Goal: Task Accomplishment & Management: Manage account settings

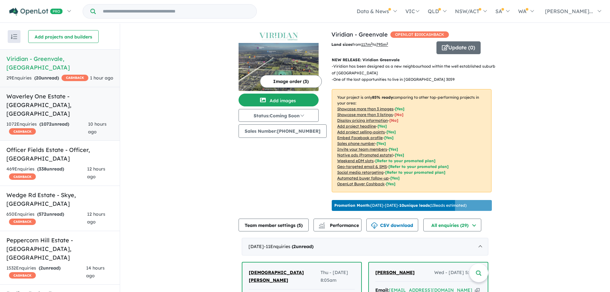
click at [112, 99] on link "Waverley One Estate - Wantirna South , VIC 1072 Enquir ies ( 1072 unread) CASHB…" at bounding box center [60, 114] width 120 height 54
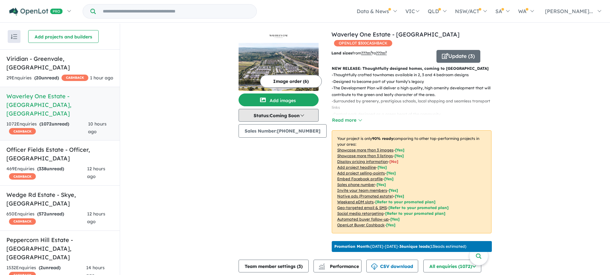
click at [307, 116] on button "Status: Coming Soon" at bounding box center [279, 115] width 80 height 13
click at [285, 204] on div "Image order ( 6 ) Add images Status: Coming Soon In Planning Coming Soon Sellin…" at bounding box center [285, 142] width 93 height 224
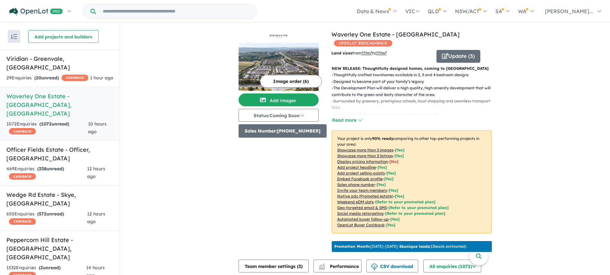
click at [281, 134] on button "Sales Number: +610488019686" at bounding box center [283, 130] width 88 height 13
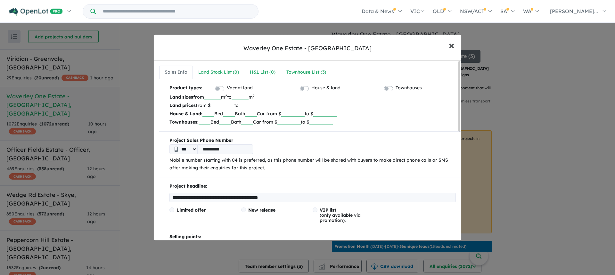
click at [454, 46] on span "×" at bounding box center [452, 45] width 6 height 14
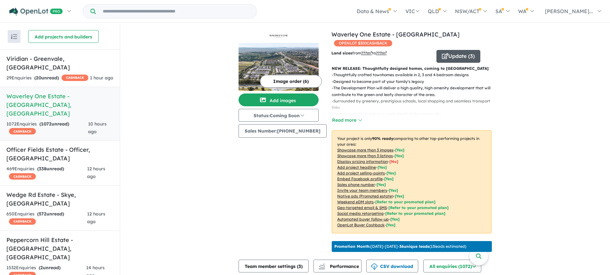
click at [450, 59] on button "Update ( 3 )" at bounding box center [458, 56] width 44 height 13
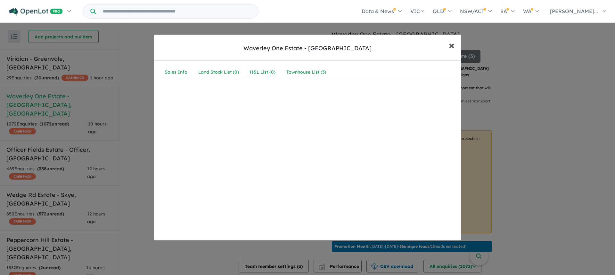
click at [449, 47] on span "×" at bounding box center [452, 45] width 6 height 14
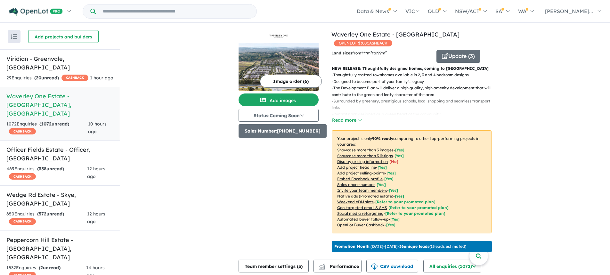
click at [287, 134] on button "Sales Number: +610488019686" at bounding box center [283, 130] width 88 height 13
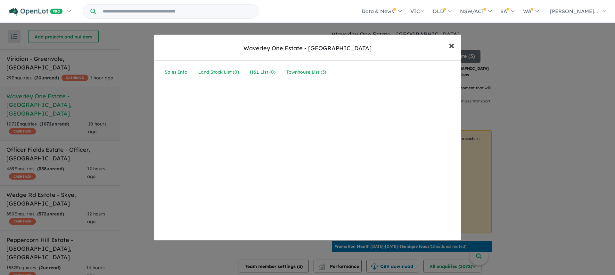
click at [452, 44] on span "×" at bounding box center [452, 45] width 6 height 14
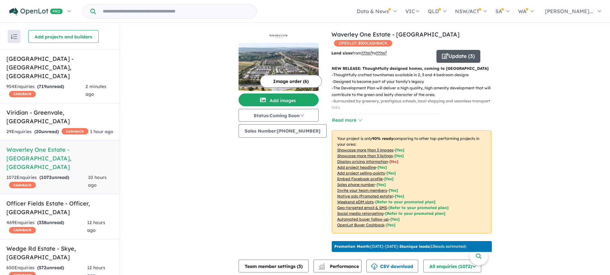
click at [454, 55] on button "Update ( 3 )" at bounding box center [458, 56] width 44 height 13
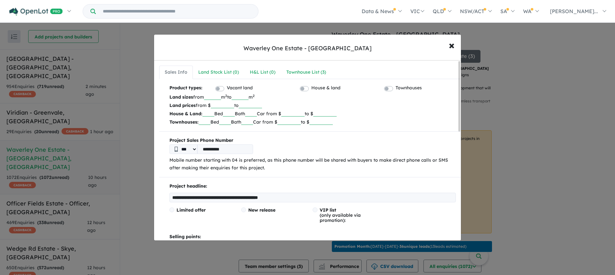
click at [213, 96] on input "number" at bounding box center [212, 97] width 17 height 6
click at [248, 96] on input "number" at bounding box center [240, 97] width 17 height 6
click at [224, 104] on input "number" at bounding box center [222, 105] width 23 height 6
click at [249, 105] on input "number" at bounding box center [250, 105] width 23 height 6
click at [210, 113] on input "text" at bounding box center [208, 113] width 12 height 6
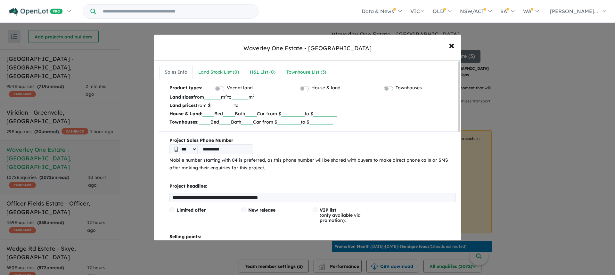
click at [396, 118] on p "Townhouses: Bed Bath Car from $ to $" at bounding box center [312, 122] width 286 height 8
click at [207, 122] on input "text" at bounding box center [205, 121] width 12 height 6
drag, startPoint x: 234, startPoint y: 121, endPoint x: 256, endPoint y: 121, distance: 22.1
click at [231, 121] on input "text" at bounding box center [225, 121] width 12 height 6
click at [266, 121] on p "Townhouses: Bed Bath Car from $ to $" at bounding box center [312, 122] width 286 height 8
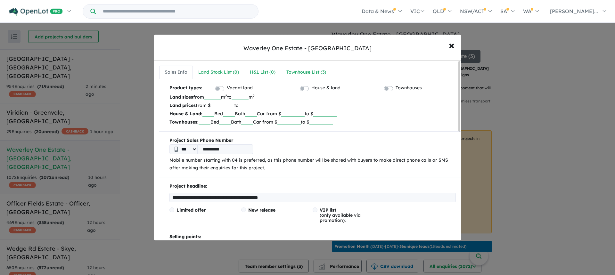
click at [300, 121] on input "number" at bounding box center [288, 121] width 23 height 6
click at [333, 121] on input "number" at bounding box center [320, 121] width 23 height 6
click at [297, 122] on input "number" at bounding box center [288, 121] width 23 height 6
click at [333, 121] on input "number" at bounding box center [320, 121] width 23 height 6
click at [454, 49] on span "×" at bounding box center [452, 45] width 6 height 14
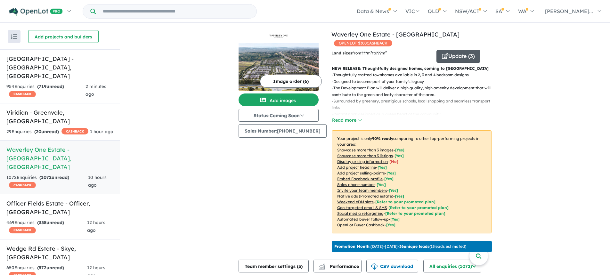
click at [455, 57] on button "Update ( 3 )" at bounding box center [458, 56] width 44 height 13
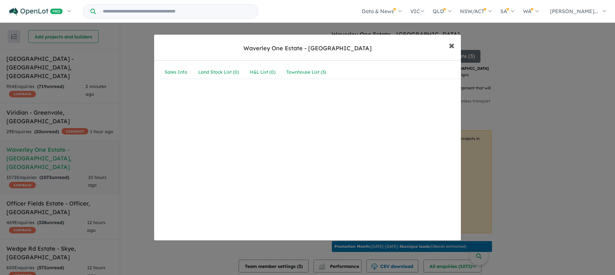
click at [452, 45] on span "×" at bounding box center [452, 45] width 6 height 14
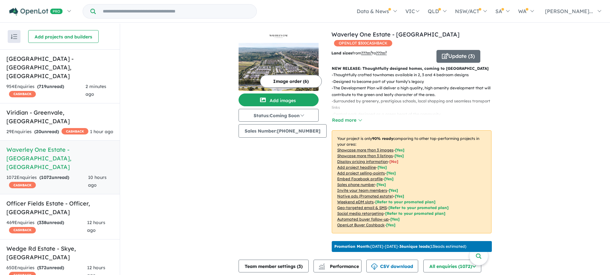
click at [268, 198] on div "Image order ( 6 ) Add images Status: Coming Soon In Planning Coming Soon Sellin…" at bounding box center [285, 142] width 93 height 224
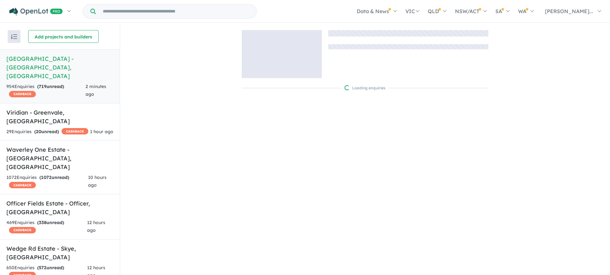
click at [117, 13] on input "Try estate name, suburb, builder or developer" at bounding box center [176, 11] width 158 height 14
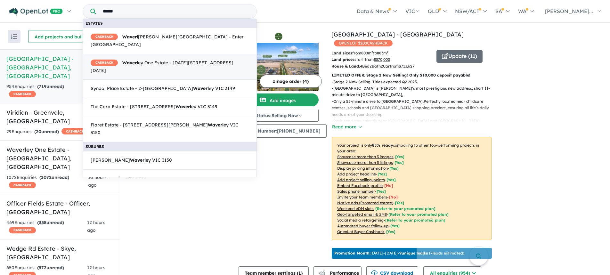
type input "******"
click at [165, 70] on span "CASHBACK Waverl ey One Estate - 1201-1211 High Street Road, Wantirna South VIC …" at bounding box center [170, 66] width 158 height 15
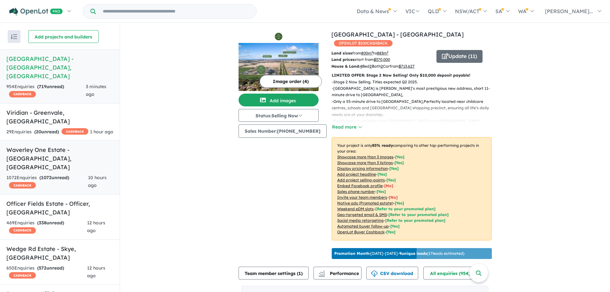
click at [108, 145] on h5 "Waverley One Estate - Wantirna South , VIC" at bounding box center [59, 158] width 107 height 26
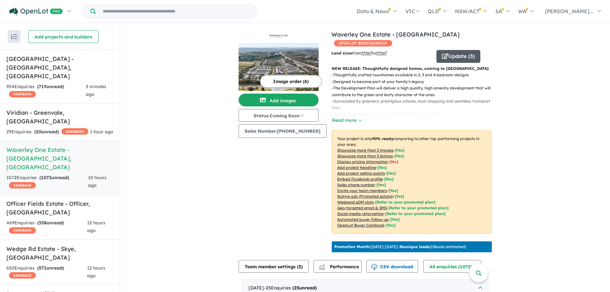
click at [456, 59] on button "Update ( 3 )" at bounding box center [458, 56] width 44 height 13
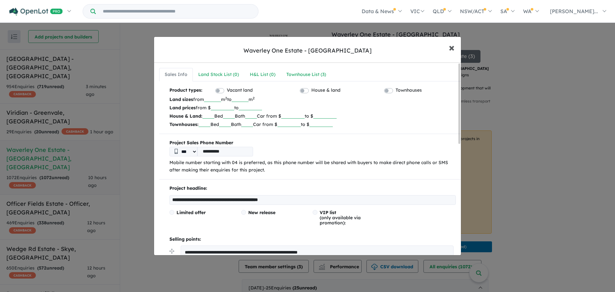
click at [453, 47] on span "×" at bounding box center [452, 47] width 6 height 14
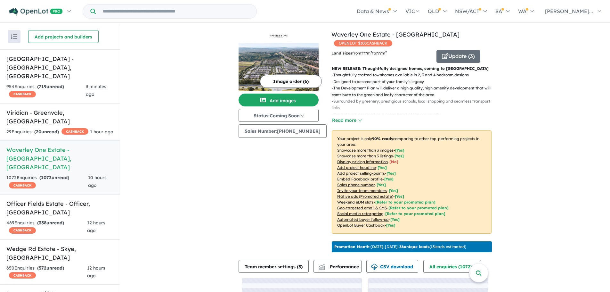
click at [178, 117] on div "View 28 projects in your account Waverley One Estate - Wantirna South OPENLOT $…" at bounding box center [365, 190] width 490 height 333
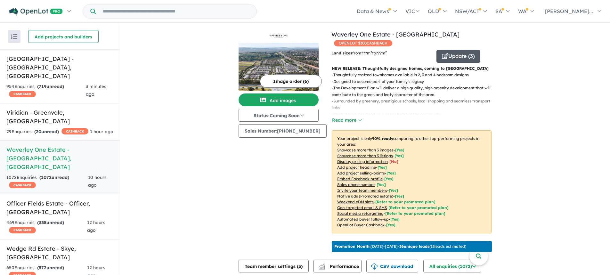
click at [455, 59] on button "Update ( 3 )" at bounding box center [458, 56] width 44 height 13
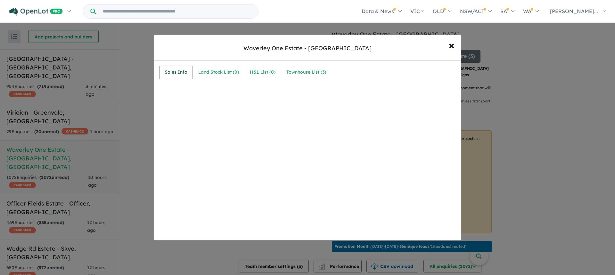
click at [189, 69] on link "Sales Info" at bounding box center [176, 72] width 34 height 13
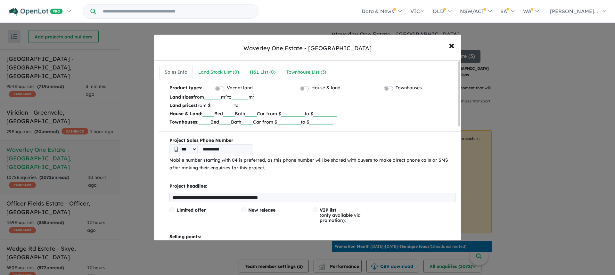
click at [208, 121] on input "text" at bounding box center [205, 121] width 12 height 6
click at [333, 121] on input "number" at bounding box center [320, 121] width 23 height 6
click at [215, 98] on input "number" at bounding box center [212, 97] width 17 height 6
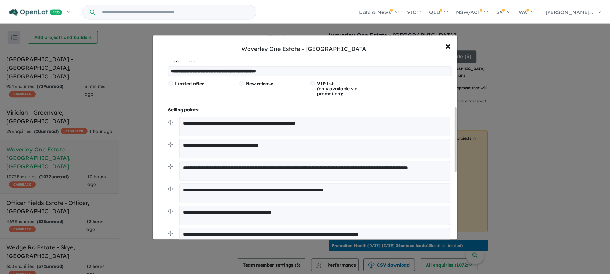
scroll to position [128, 0]
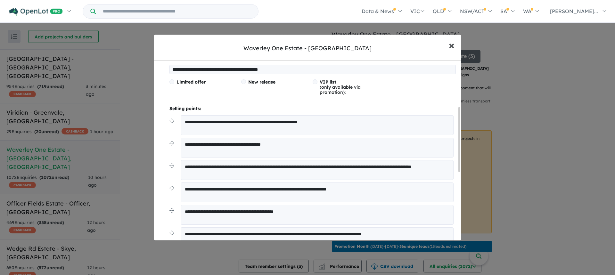
click at [453, 45] on span "×" at bounding box center [452, 45] width 6 height 14
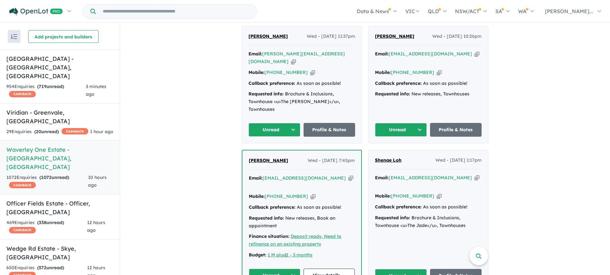
scroll to position [288, 0]
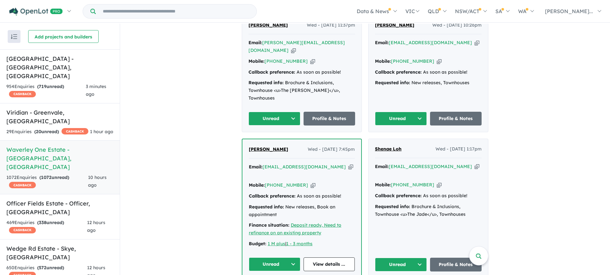
click at [338, 163] on div "Email: wacks0204@gmail.com Copied!" at bounding box center [302, 170] width 106 height 15
click at [325, 257] on link "View details ..." at bounding box center [330, 264] width 52 height 14
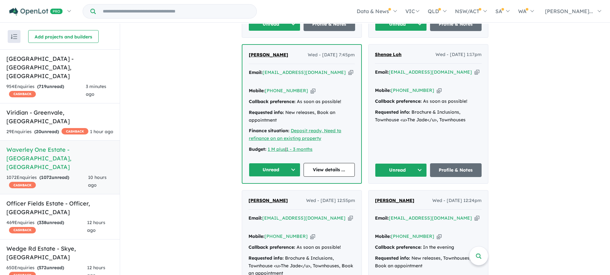
scroll to position [384, 0]
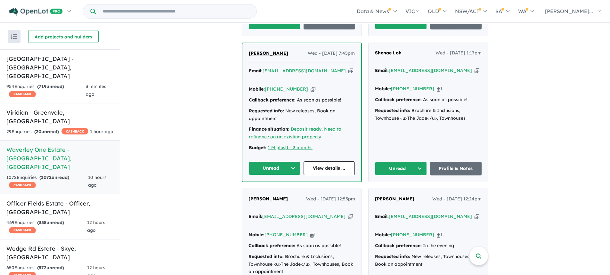
click at [430, 118] on div "Shenae Loh Wed - 08/10/2025, 1:17pm Email: shenae.lss@gmail.com Copied! Mobile:…" at bounding box center [428, 112] width 119 height 139
click at [464, 162] on link "Profile & Notes" at bounding box center [456, 169] width 52 height 14
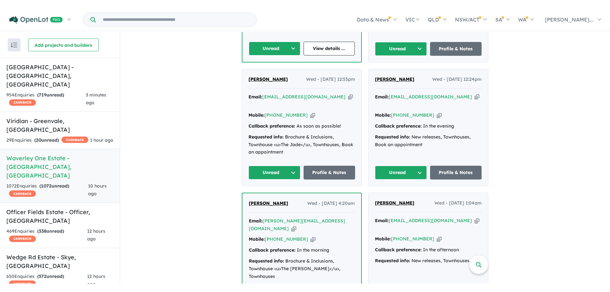
scroll to position [576, 0]
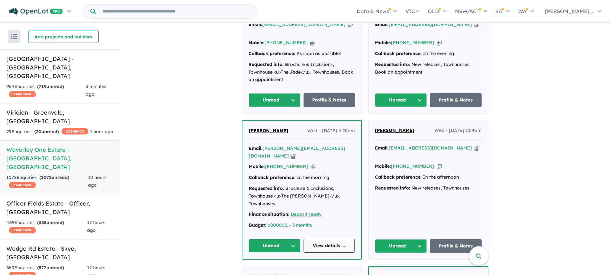
click at [324, 239] on link "View details ..." at bounding box center [330, 246] width 52 height 14
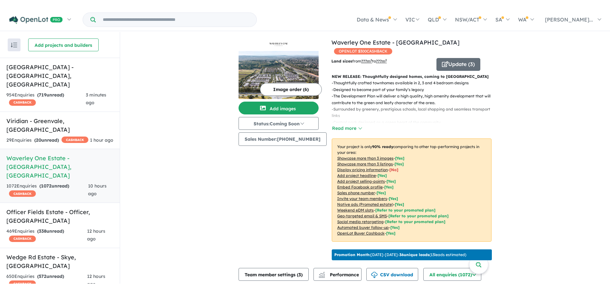
scroll to position [0, 0]
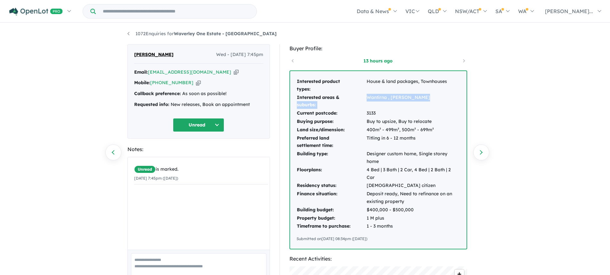
drag, startPoint x: 362, startPoint y: 97, endPoint x: 421, endPoint y: 98, distance: 58.9
click at [421, 98] on tr "Interested areas & suburbs: [GEOGRAPHIC_DATA] , [PERSON_NAME][GEOGRAPHIC_DATA]" at bounding box center [379, 102] width 164 height 16
click at [432, 98] on td "Wantirna , glen waverley" at bounding box center [413, 102] width 94 height 16
drag, startPoint x: 376, startPoint y: 80, endPoint x: 451, endPoint y: 82, distance: 75.3
click at [451, 82] on td "House & land packages, Townhouses" at bounding box center [413, 85] width 94 height 16
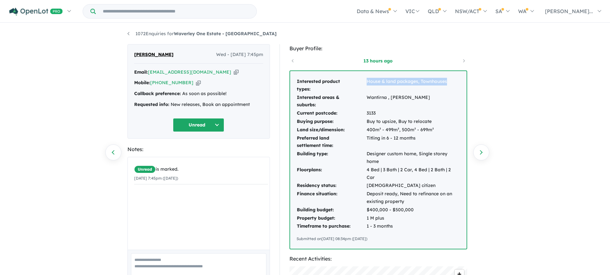
click at [449, 87] on td "House & land packages, Townhouses" at bounding box center [413, 85] width 94 height 16
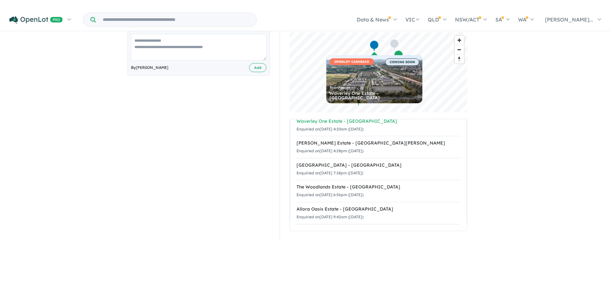
scroll to position [256, 0]
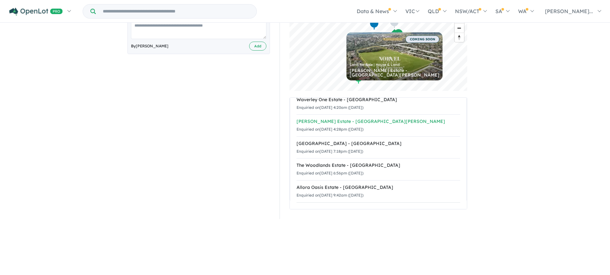
click at [314, 123] on div "[PERSON_NAME] Estate - [GEOGRAPHIC_DATA][PERSON_NAME]" at bounding box center [379, 122] width 164 height 8
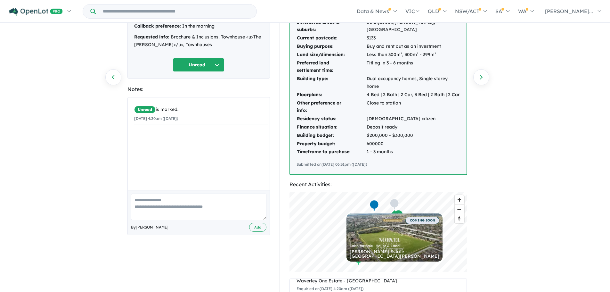
scroll to position [64, 0]
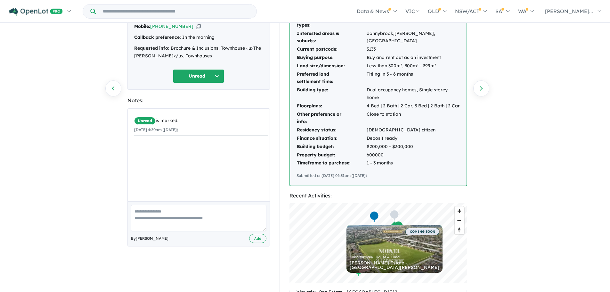
click at [172, 14] on input "Try estate name, suburb, builder or developer" at bounding box center [176, 11] width 158 height 14
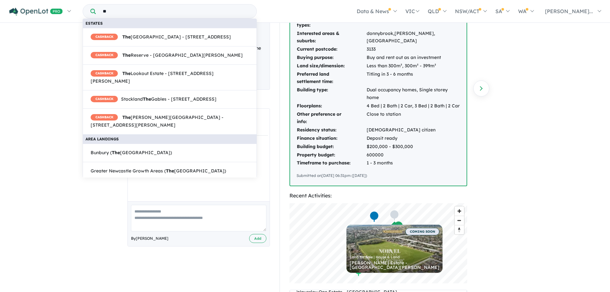
type input "*"
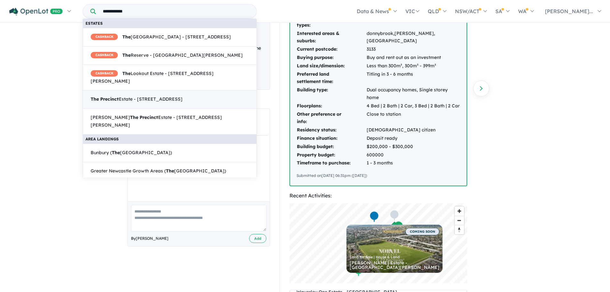
type input "**********"
click at [156, 109] on link "The Precinct Estate - [STREET_ADDRESS]" at bounding box center [170, 99] width 174 height 19
